Goal: Information Seeking & Learning: Check status

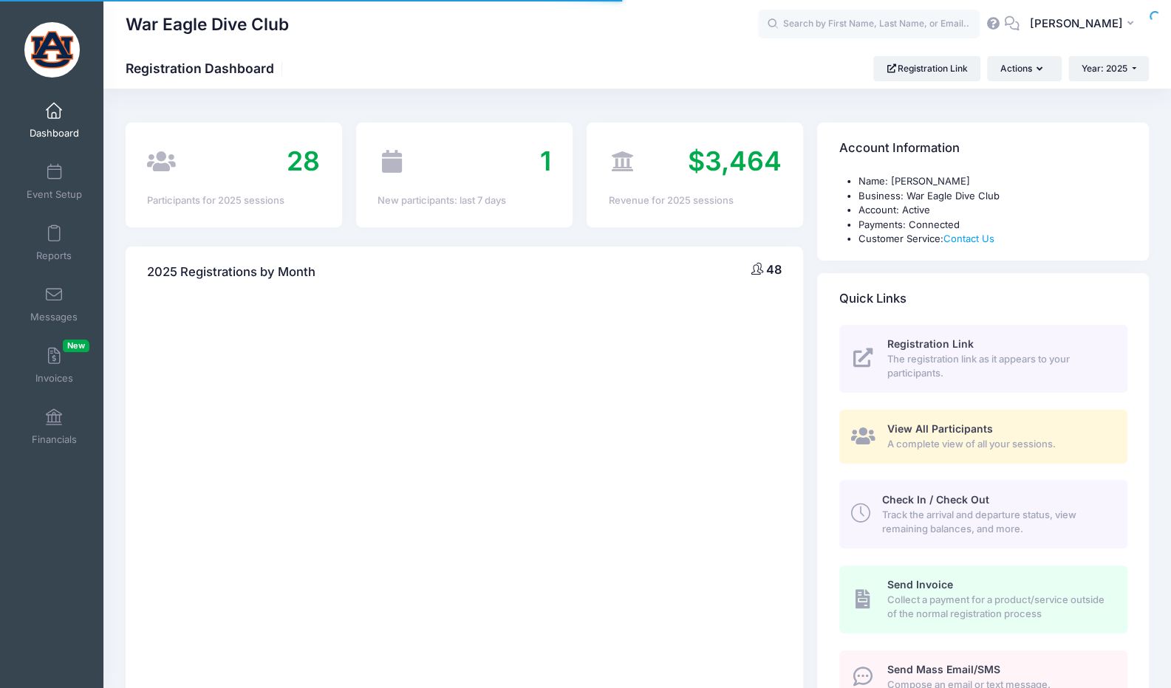
select select
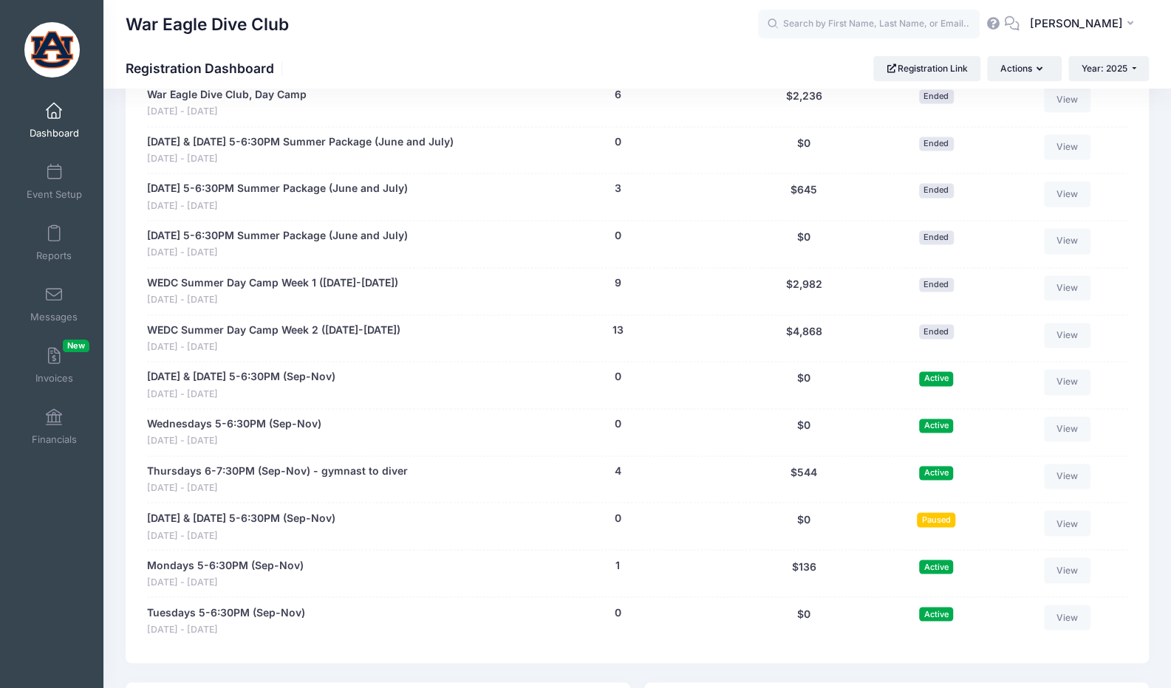
scroll to position [1330, 0]
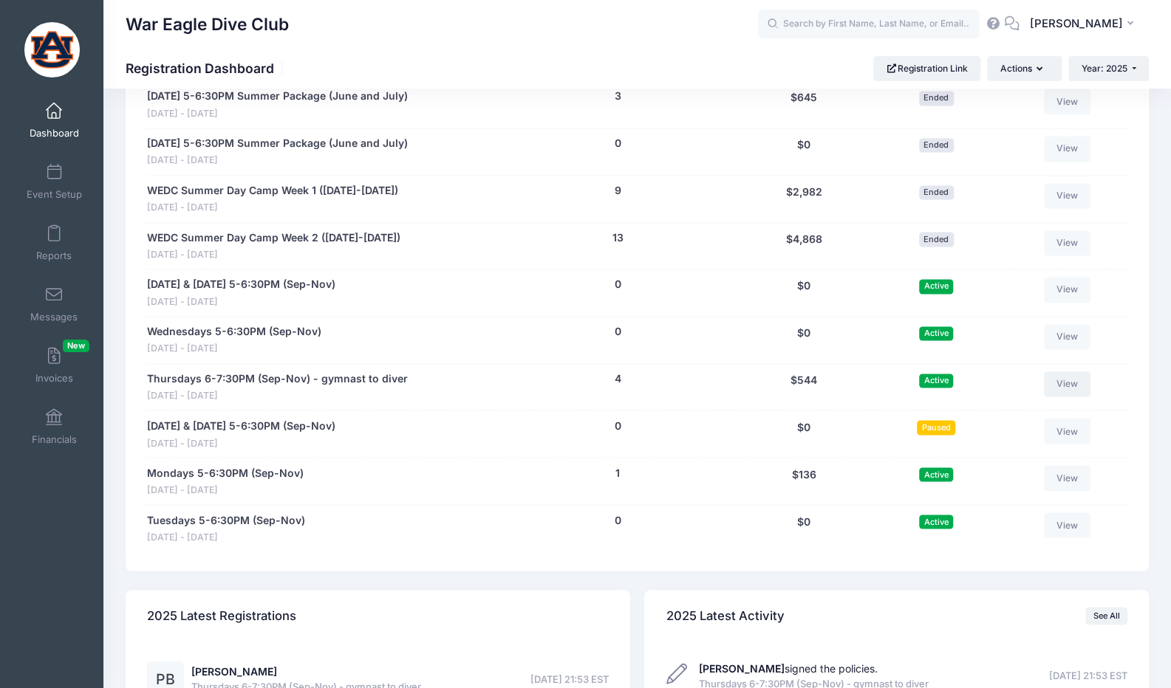
click at [1065, 375] on link "View" at bounding box center [1067, 384] width 47 height 25
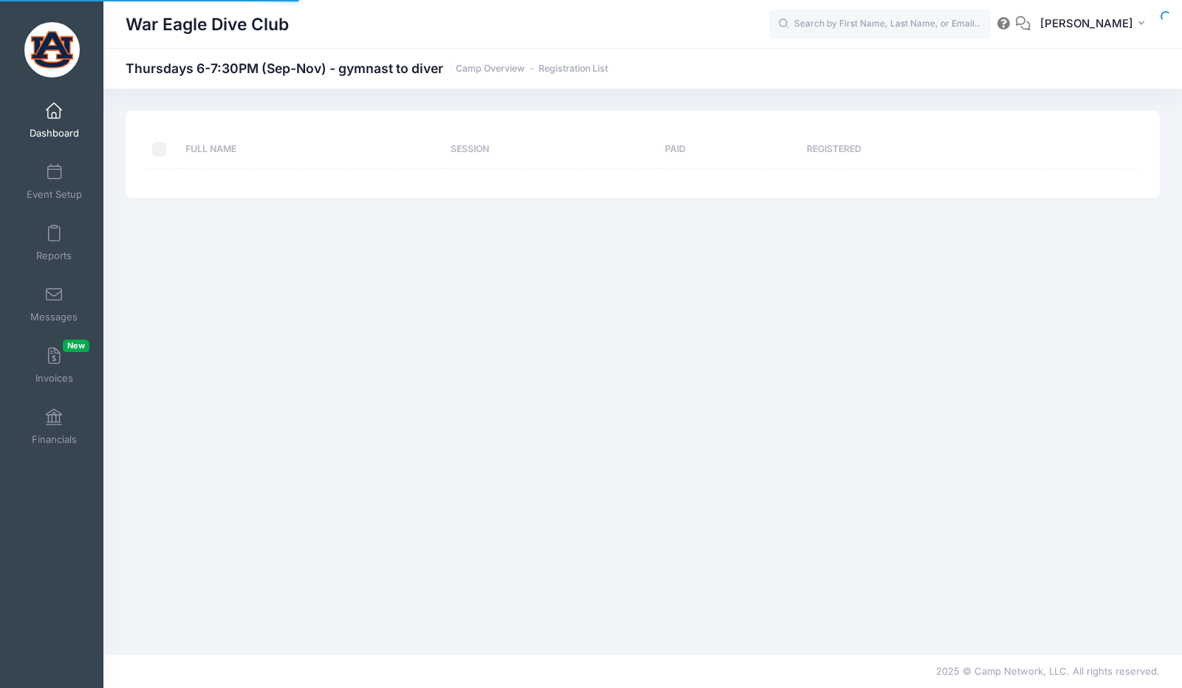
select select "10"
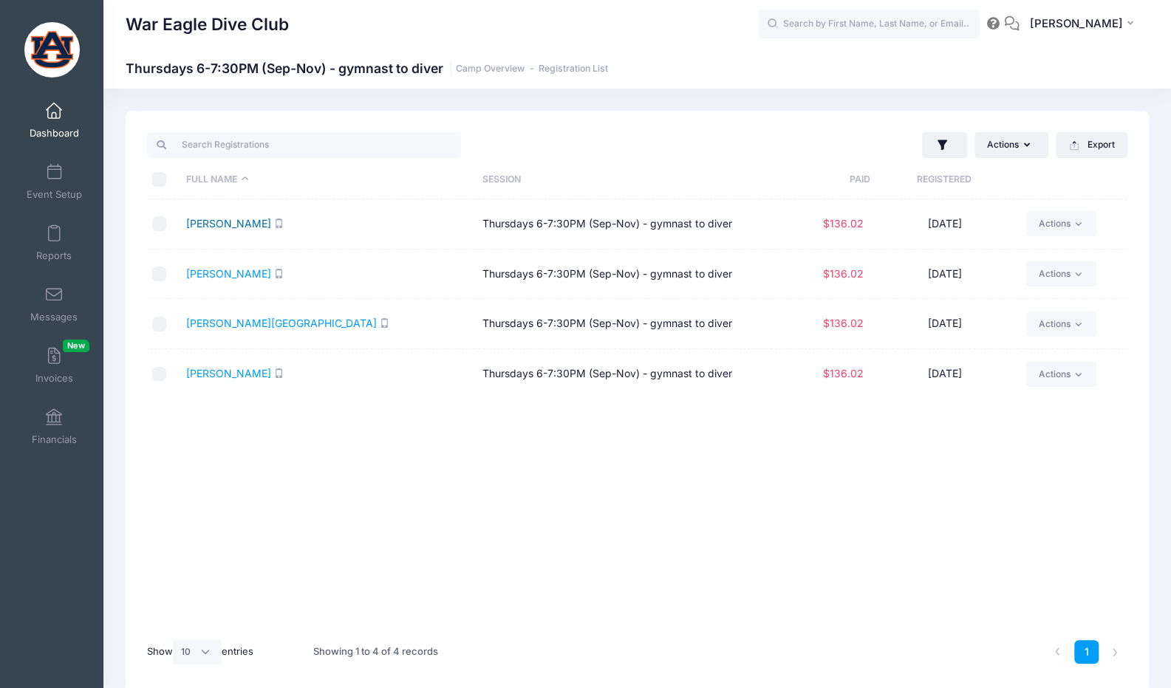
click at [211, 225] on link "Adkins, Ava" at bounding box center [228, 223] width 85 height 13
click at [207, 270] on link "Brock, Palmer" at bounding box center [228, 273] width 85 height 13
click at [244, 328] on link "Reedy, Samara" at bounding box center [281, 323] width 191 height 13
click at [248, 373] on link "Wilson, Natalie" at bounding box center [228, 373] width 85 height 13
click at [58, 131] on span "Dashboard" at bounding box center [54, 133] width 49 height 13
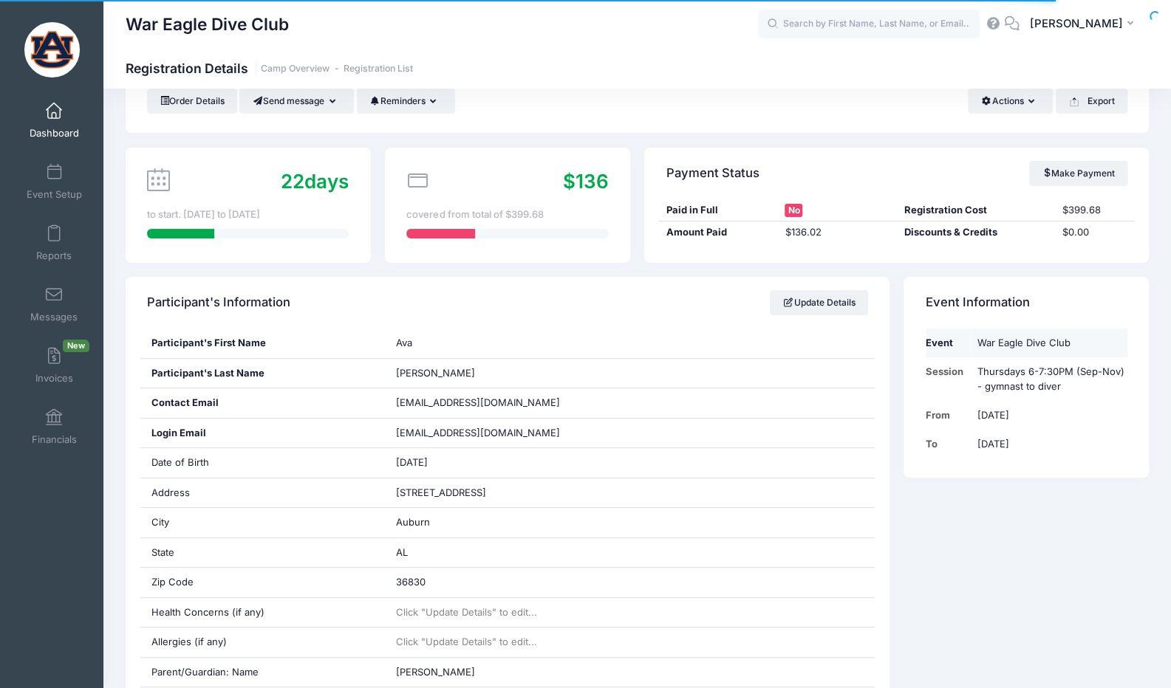
scroll to position [148, 0]
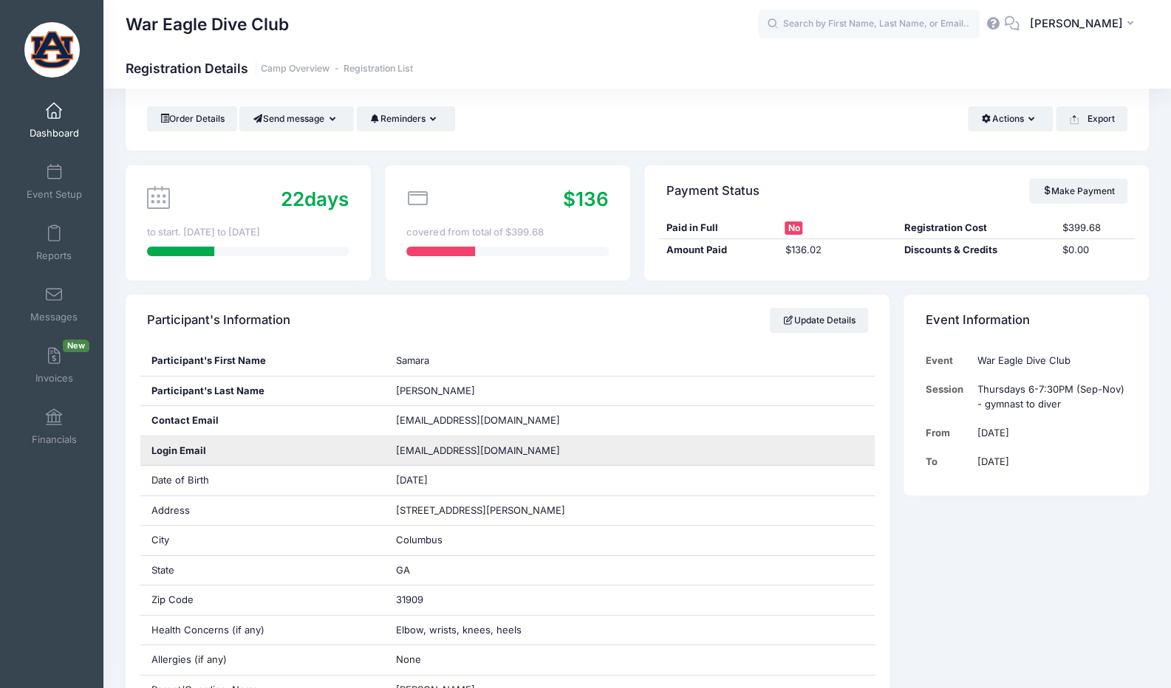
scroll to position [74, 0]
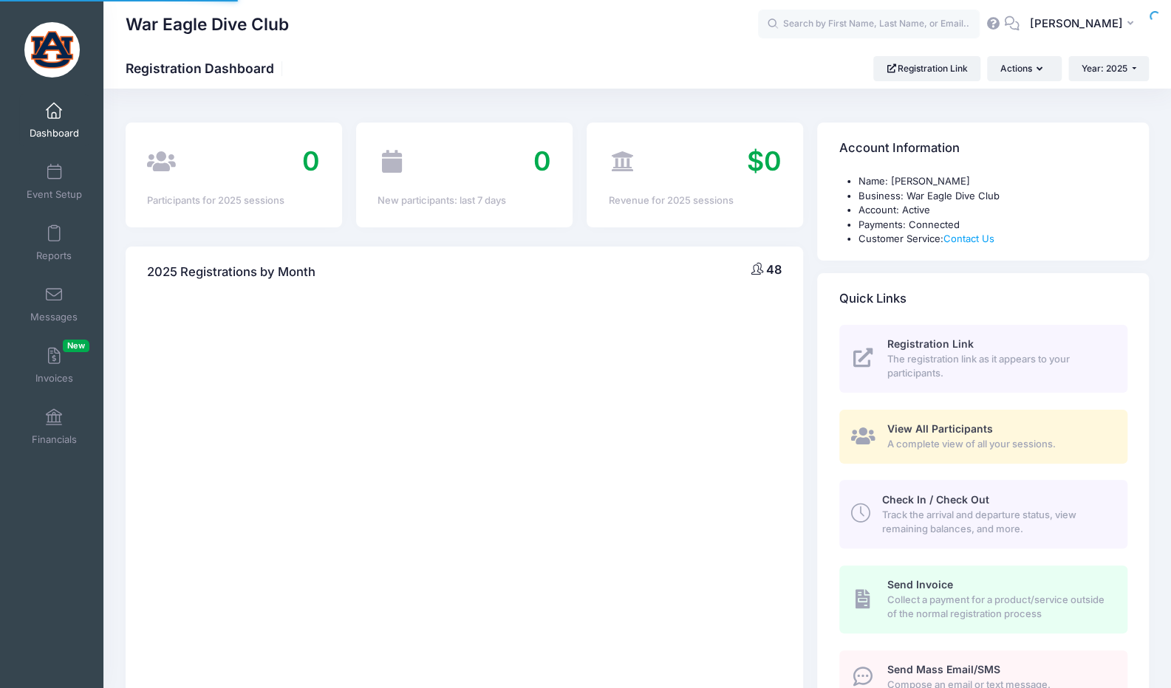
select select
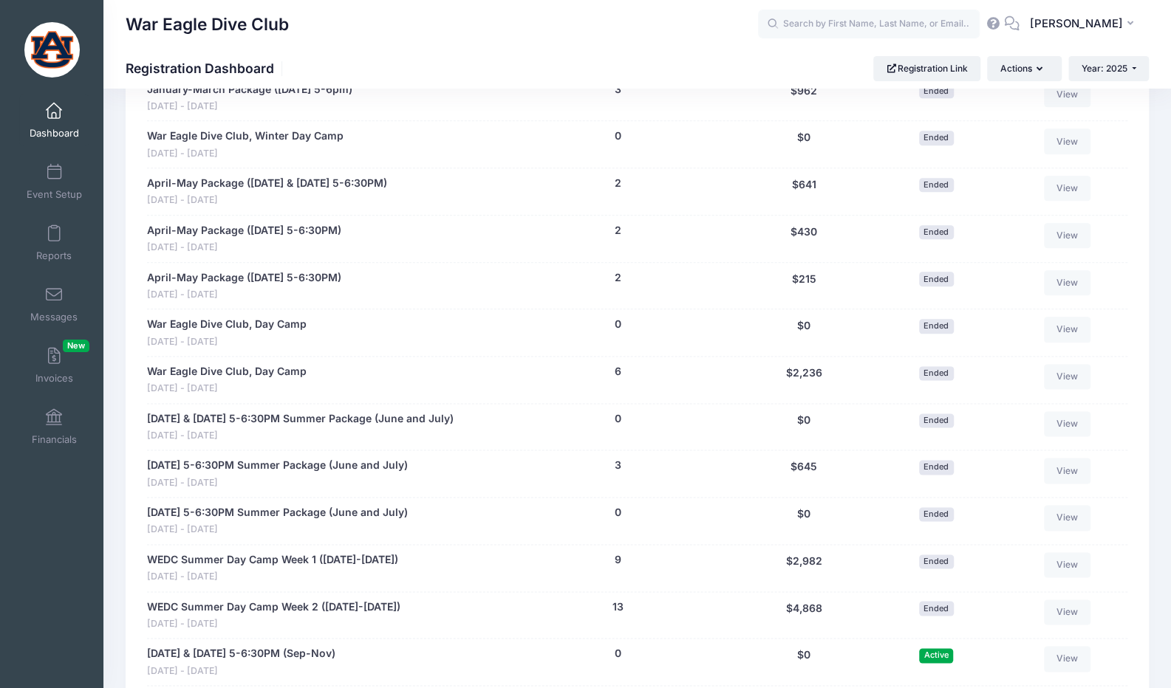
scroll to position [1330, 0]
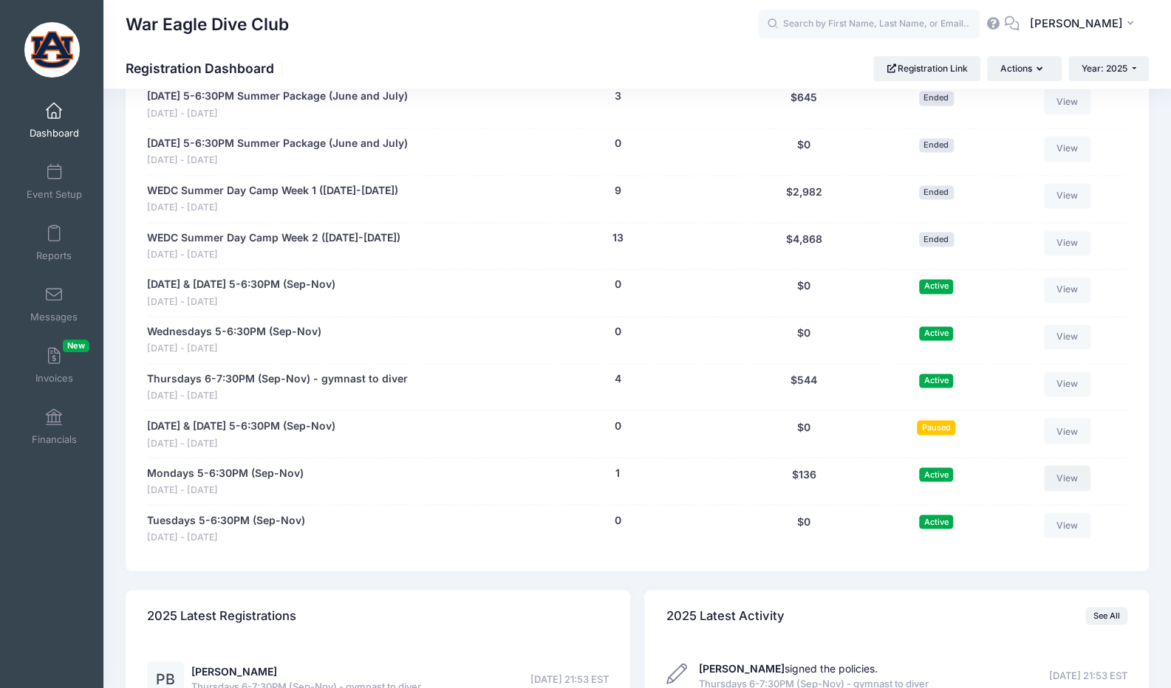
click at [1084, 473] on link "View" at bounding box center [1067, 477] width 47 height 25
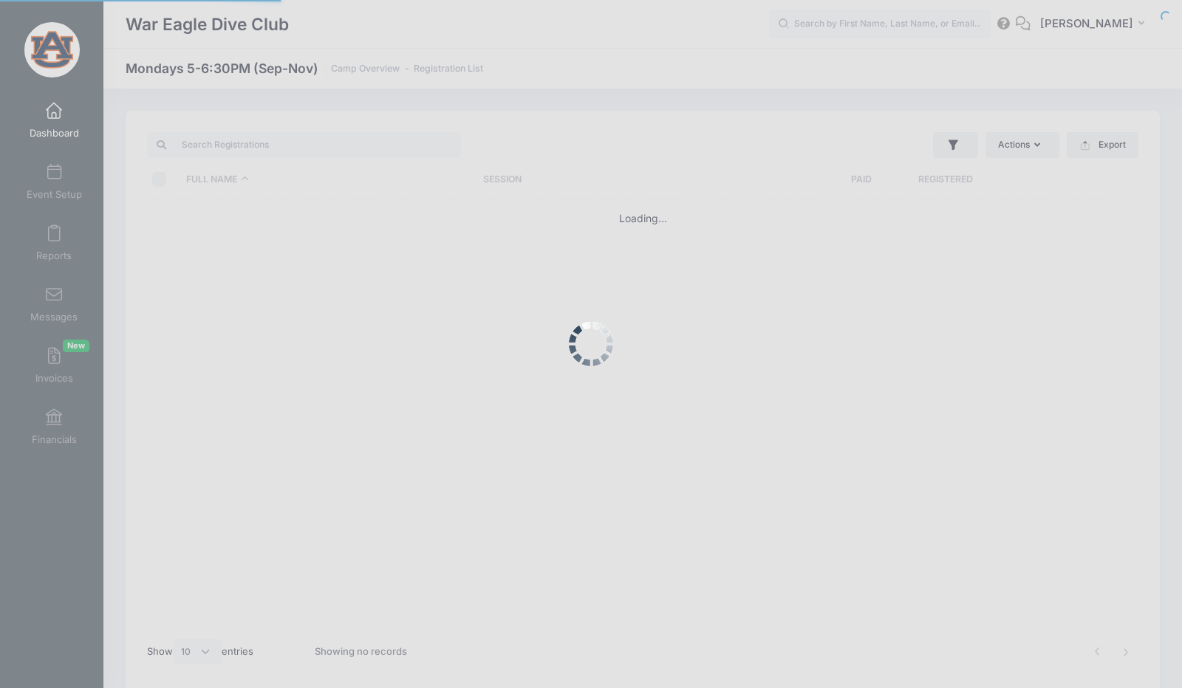
select select "10"
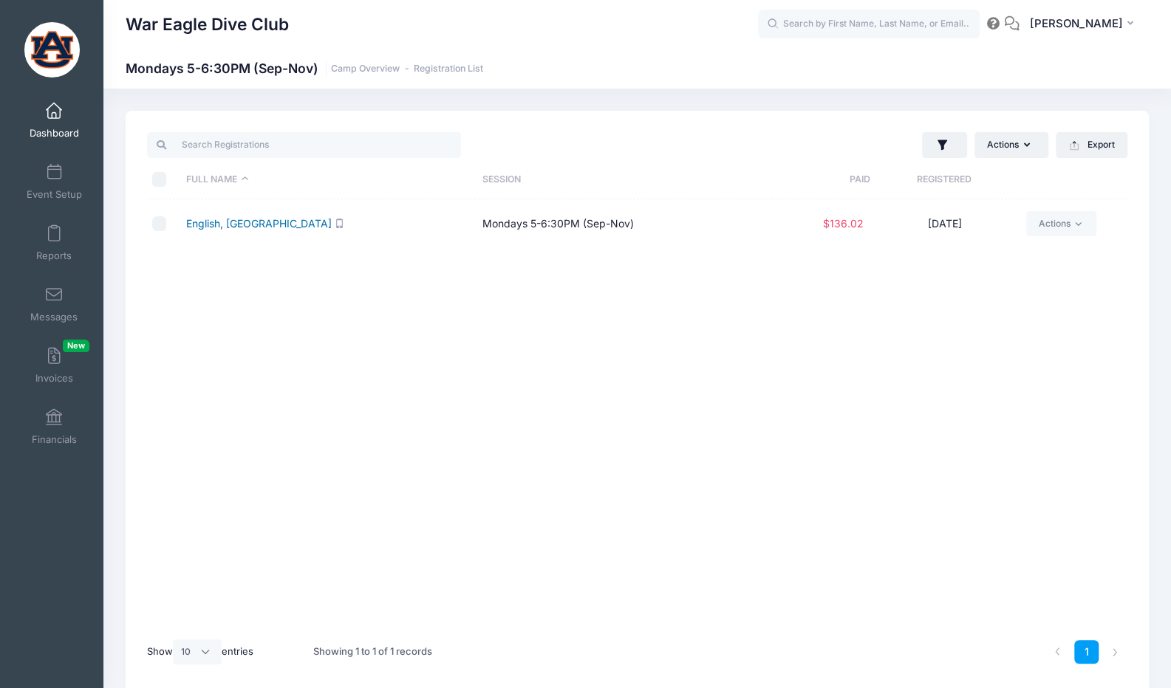
click at [239, 219] on link "English, [GEOGRAPHIC_DATA]" at bounding box center [259, 223] width 146 height 13
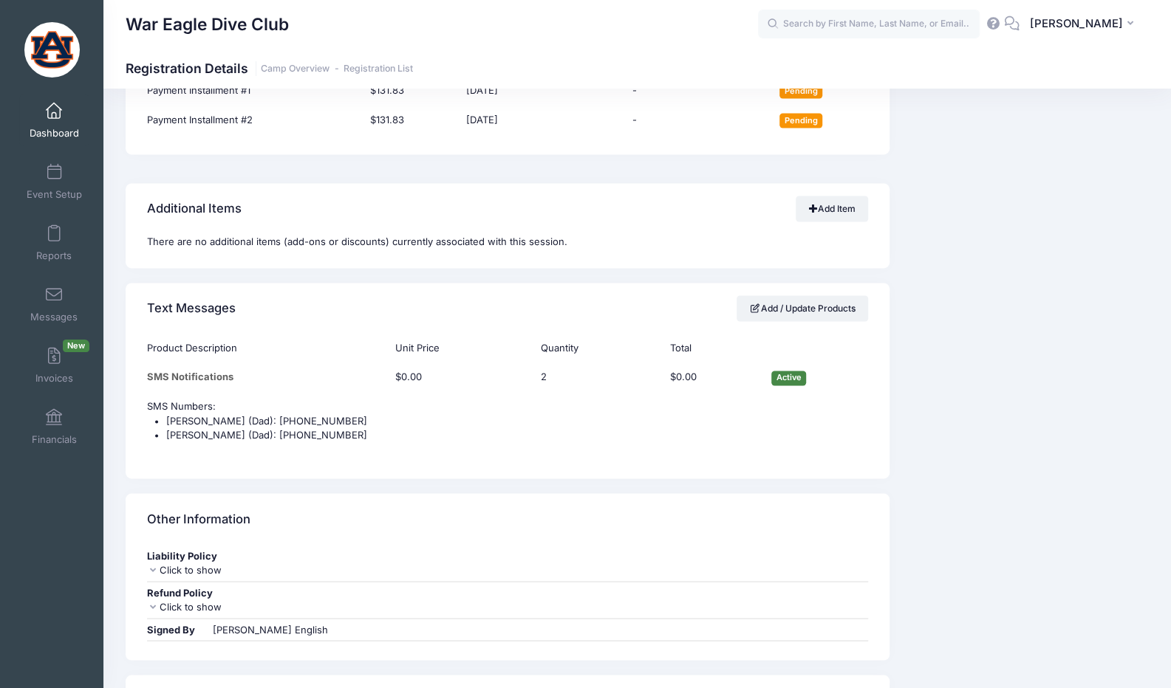
scroll to position [1108, 0]
